Goal: Browse casually: Explore the website without a specific task or goal

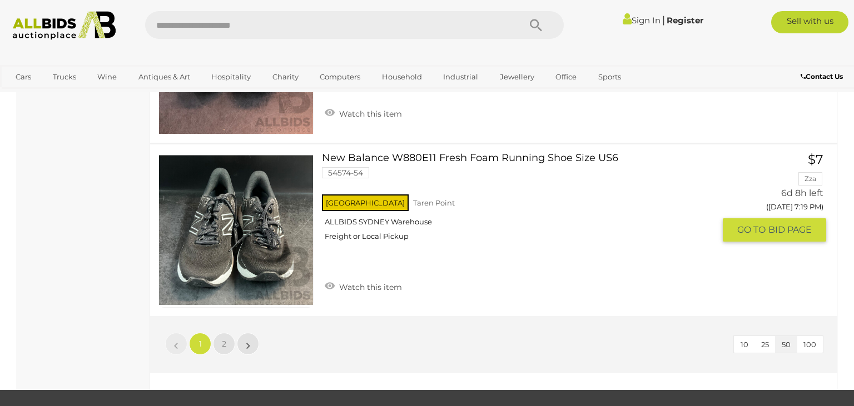
scroll to position [8690, 0]
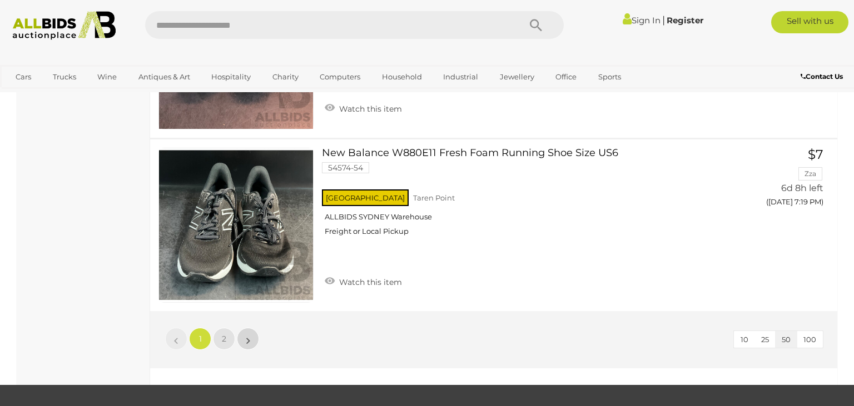
click at [252, 328] on link "»" at bounding box center [248, 339] width 22 height 22
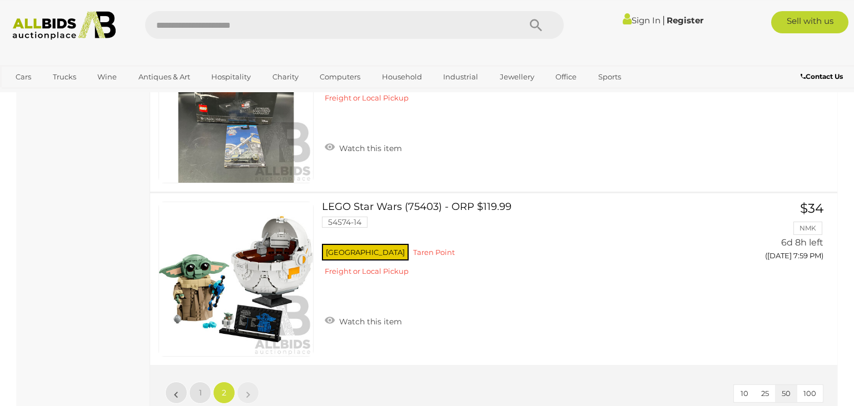
scroll to position [7981, 0]
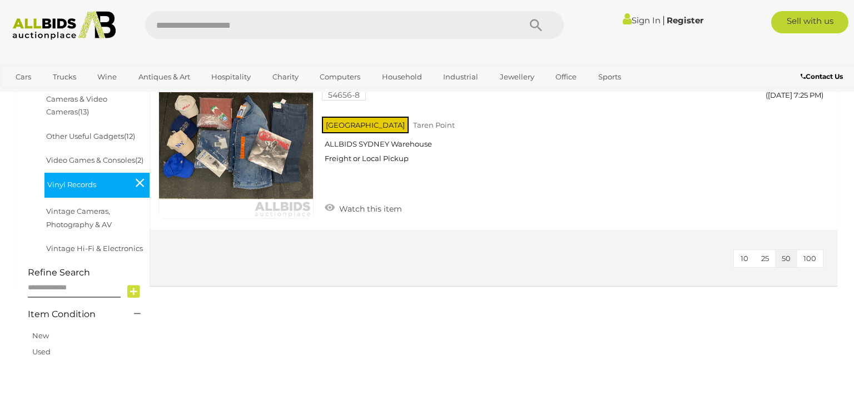
scroll to position [411, 0]
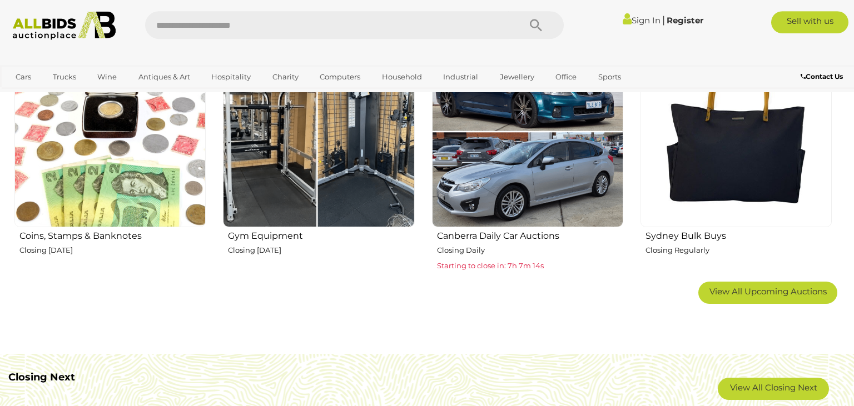
scroll to position [705, 0]
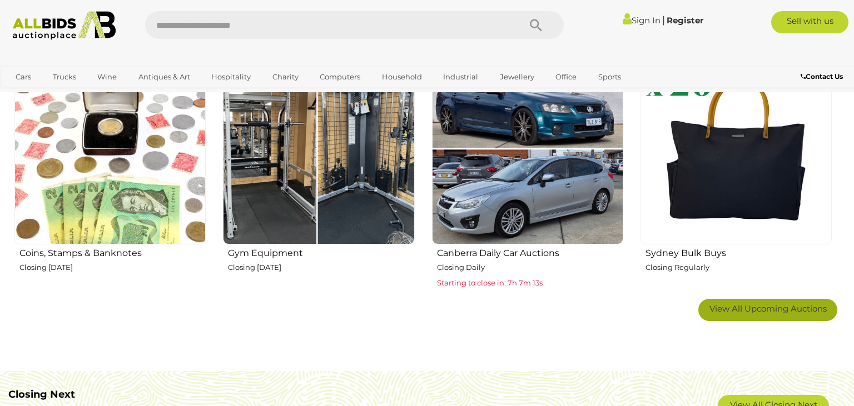
click at [774, 308] on span "View All Upcoming Auctions" at bounding box center [768, 309] width 117 height 11
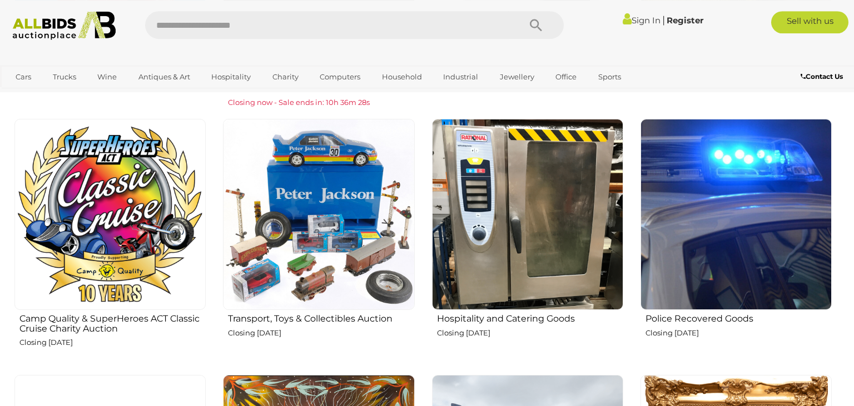
scroll to position [1102, 0]
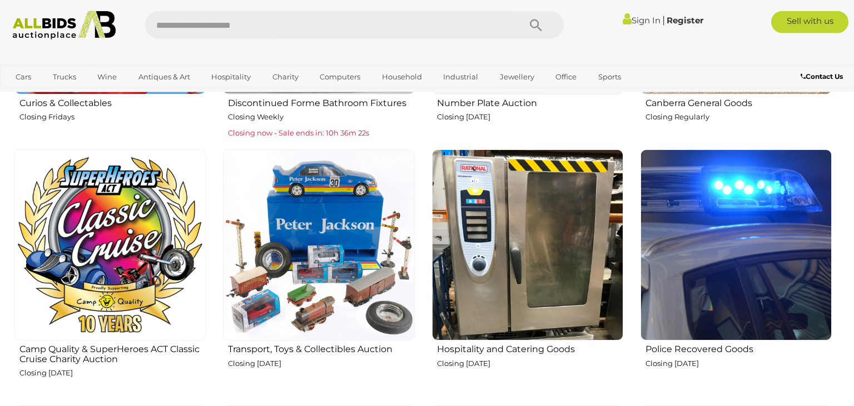
click at [122, 254] on img at bounding box center [109, 245] width 191 height 191
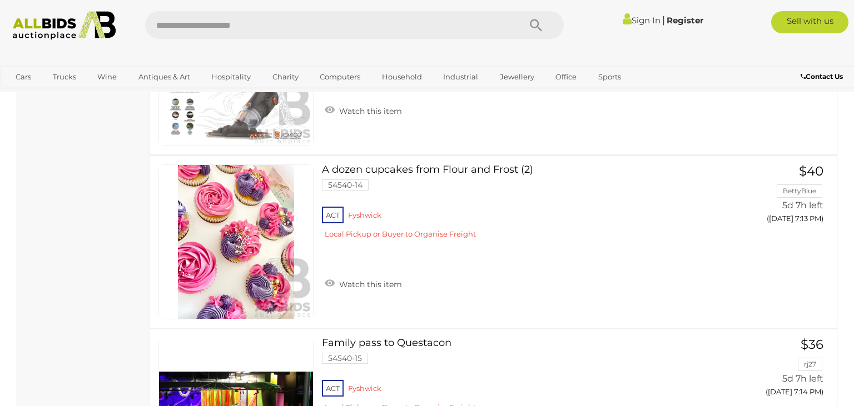
scroll to position [2349, 0]
